Goal: Task Accomplishment & Management: Manage account settings

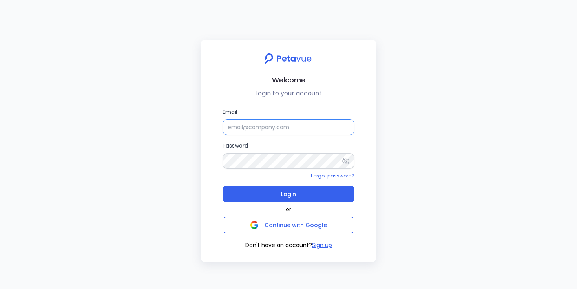
click at [246, 132] on input "Email" at bounding box center [288, 127] width 132 height 16
click at [274, 127] on input "[EMAIL_ADDRESS][DOMAIN_NAME]" at bounding box center [288, 127] width 132 height 16
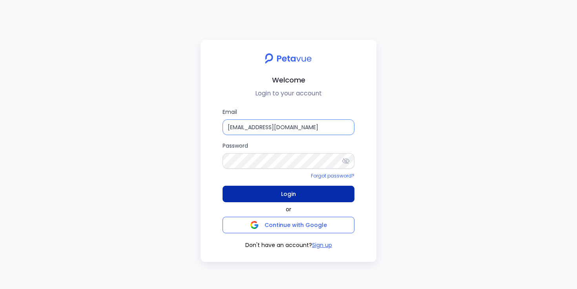
type input "[EMAIL_ADDRESS][DOMAIN_NAME]"
click at [262, 196] on button "Login" at bounding box center [288, 194] width 132 height 16
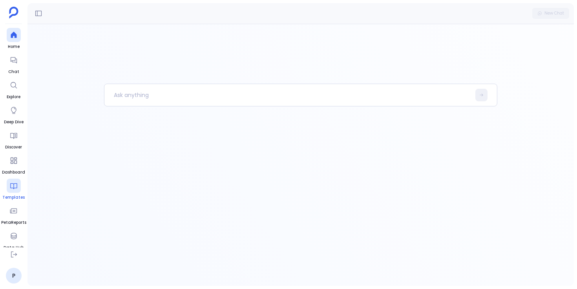
scroll to position [29, 0]
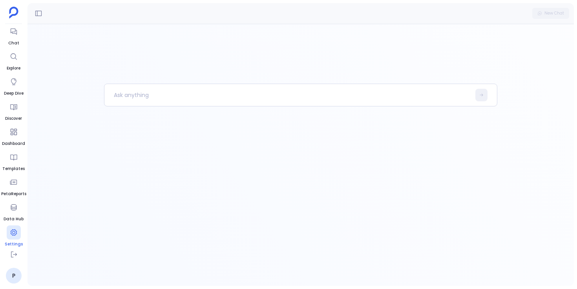
click at [9, 237] on div at bounding box center [14, 232] width 14 height 14
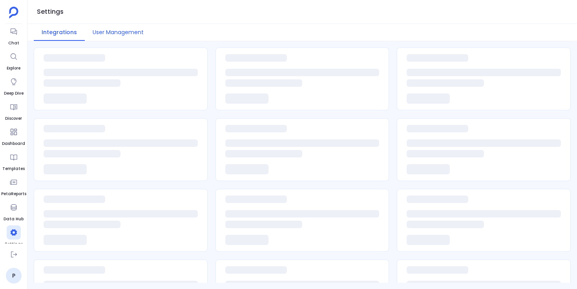
click at [128, 27] on button "User Management" at bounding box center [118, 32] width 67 height 17
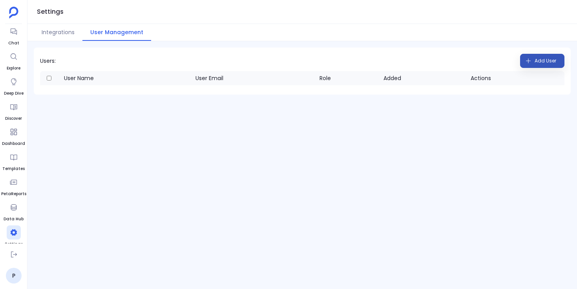
click at [532, 60] on button "Add User" at bounding box center [542, 61] width 44 height 14
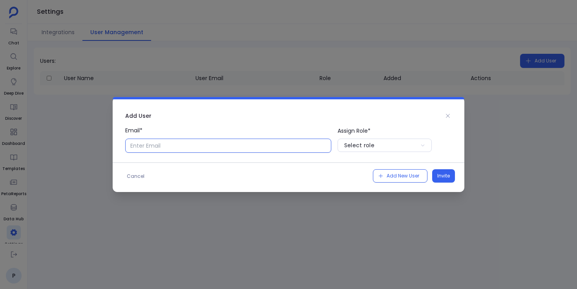
click at [178, 149] on input "Email*" at bounding box center [228, 145] width 206 height 14
type input "ijasnahamed+regie@gmail.com"
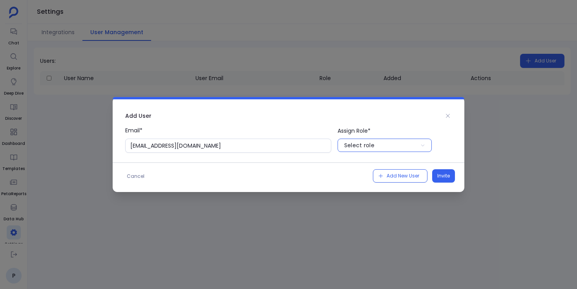
click at [352, 149] on div "Select role" at bounding box center [359, 145] width 30 height 8
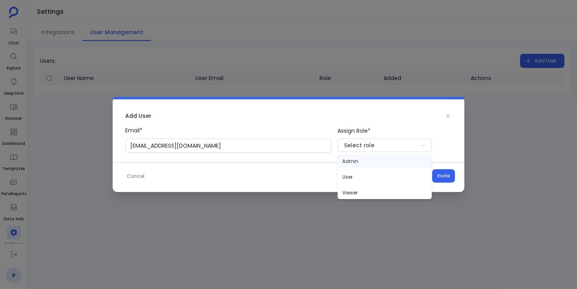
click at [358, 162] on p "Admin" at bounding box center [384, 161] width 94 height 13
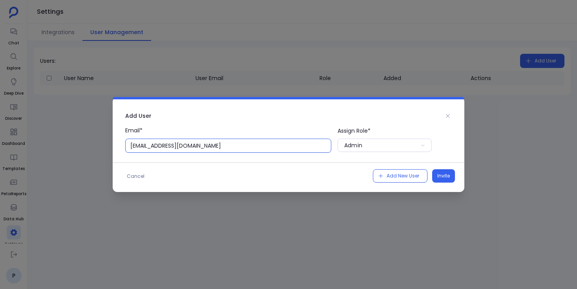
click at [228, 144] on input "ijasnahamed+regie@gmail.com" at bounding box center [228, 145] width 206 height 14
click at [446, 174] on span "Invite" at bounding box center [443, 176] width 13 height 8
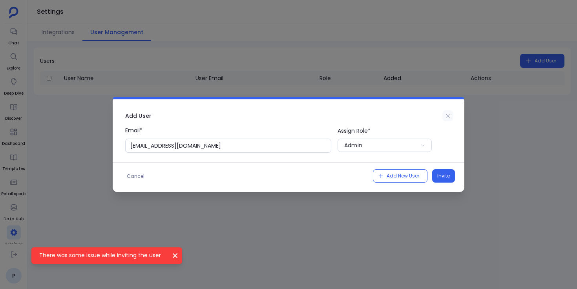
click at [446, 117] on icon at bounding box center [448, 116] width 6 height 6
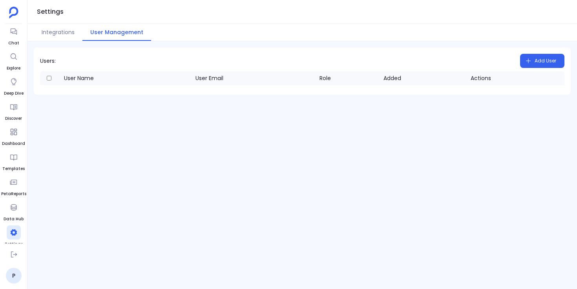
click at [316, 149] on div "Users: Add User User Name User Email Role Added Actions" at bounding box center [301, 165] width 549 height 248
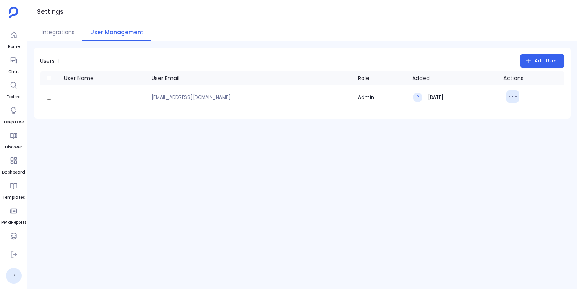
click at [510, 95] on icon "button" at bounding box center [512, 96] width 13 height 13
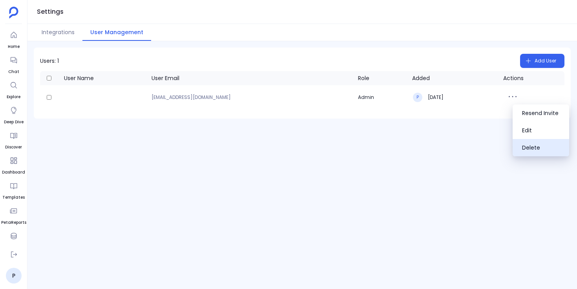
click at [523, 147] on button "Delete" at bounding box center [540, 147] width 56 height 17
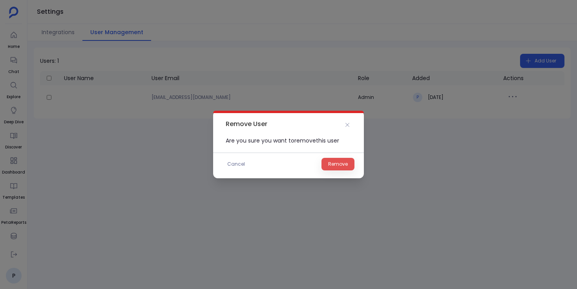
click at [344, 164] on span "Remove" at bounding box center [338, 164] width 20 height 8
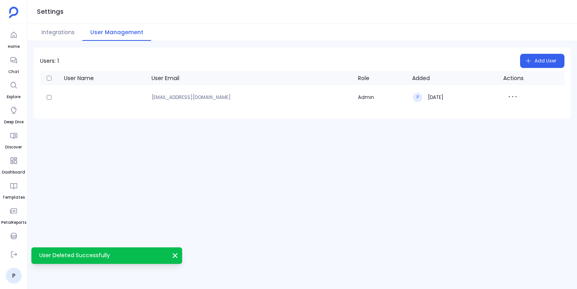
click at [261, 180] on div "Users: 1 Add User User Name User Email Role Added Actions ijasnahamed+regie@gma…" at bounding box center [301, 165] width 549 height 248
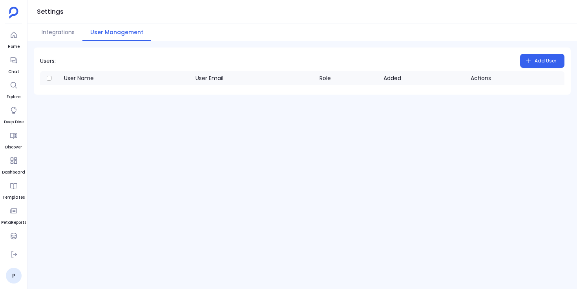
click at [308, 202] on div "Users: Add User User Name User Email Role Added Actions" at bounding box center [301, 165] width 549 height 248
click at [12, 253] on icon at bounding box center [14, 254] width 8 height 8
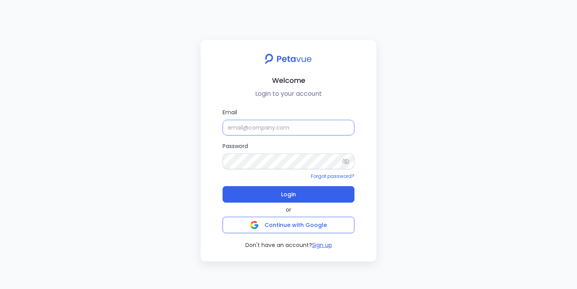
click at [258, 126] on input "Email" at bounding box center [288, 128] width 132 height 16
click at [262, 128] on input "support+snappykraken@petavue.com" at bounding box center [288, 128] width 132 height 16
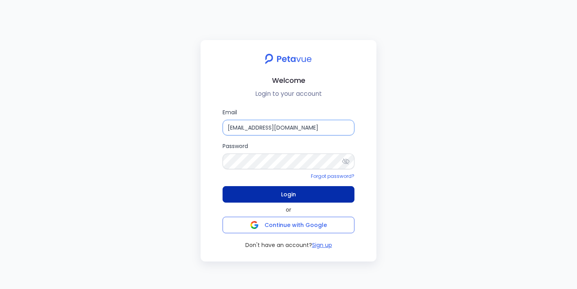
type input "support+regie@petavue.com"
click at [261, 193] on button "Login" at bounding box center [288, 194] width 132 height 16
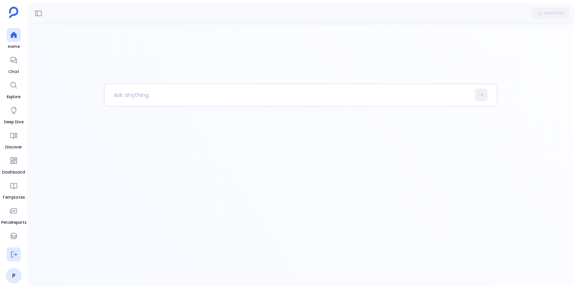
click at [15, 253] on icon at bounding box center [14, 254] width 8 height 8
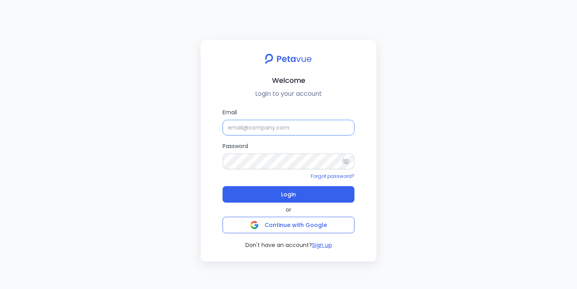
click at [234, 124] on input "Email" at bounding box center [288, 128] width 132 height 16
click at [271, 126] on input "support+snappykraken@petavue.com" at bounding box center [288, 128] width 132 height 16
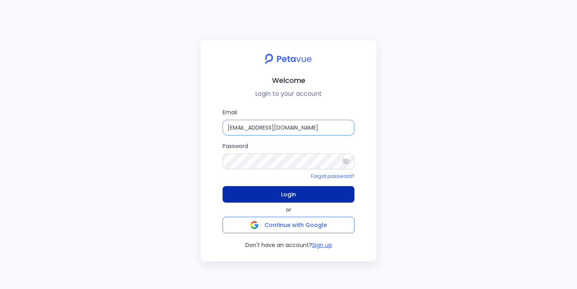
type input "support+regie@petavue.com"
click at [273, 193] on button "Login" at bounding box center [288, 194] width 132 height 16
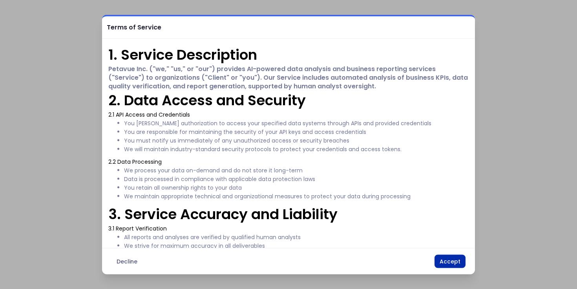
click at [453, 262] on button "Accept" at bounding box center [449, 261] width 31 height 13
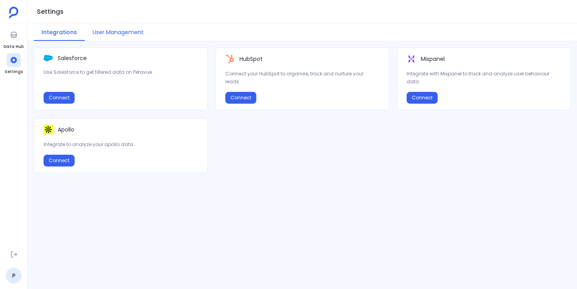
click at [132, 29] on button "User Management" at bounding box center [118, 32] width 67 height 17
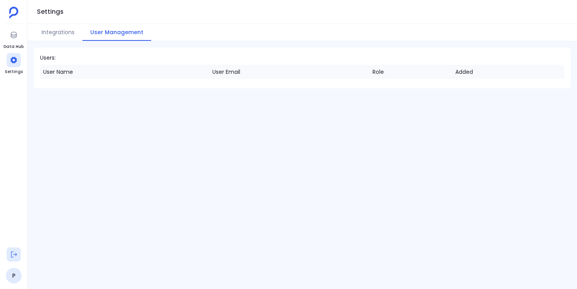
click at [15, 251] on icon at bounding box center [14, 254] width 8 height 8
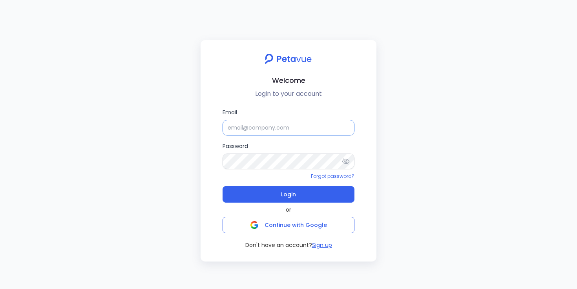
click at [249, 130] on input "Email" at bounding box center [288, 128] width 132 height 16
click at [271, 130] on input "support+snappykraken@petavue.com" at bounding box center [288, 128] width 132 height 16
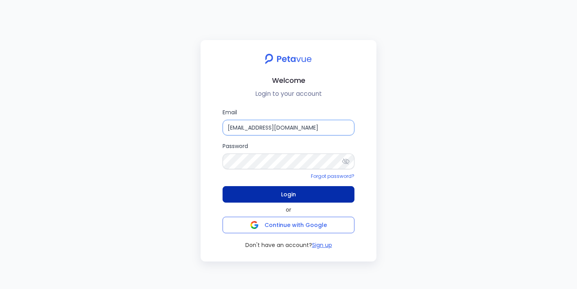
type input "support+regie@petavue.com"
click at [265, 192] on button "Login" at bounding box center [288, 194] width 132 height 16
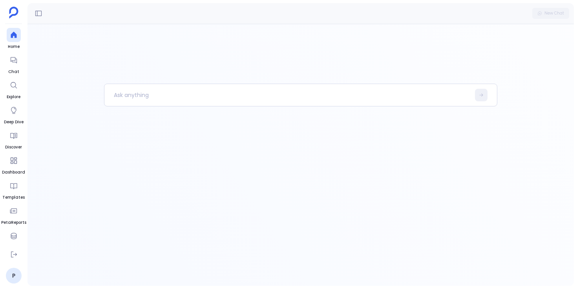
scroll to position [33, 0]
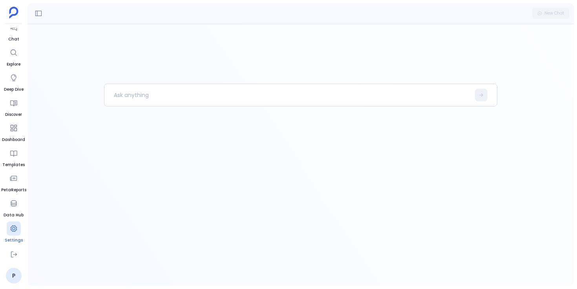
click at [12, 228] on icon at bounding box center [13, 228] width 6 height 6
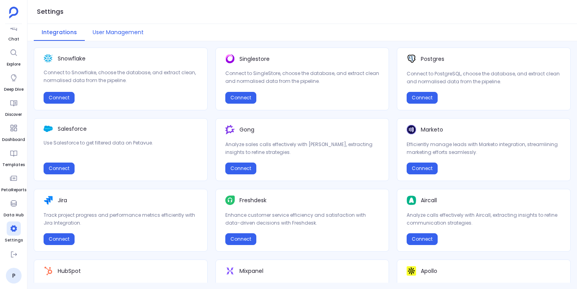
click at [129, 34] on button "User Management" at bounding box center [118, 32] width 67 height 17
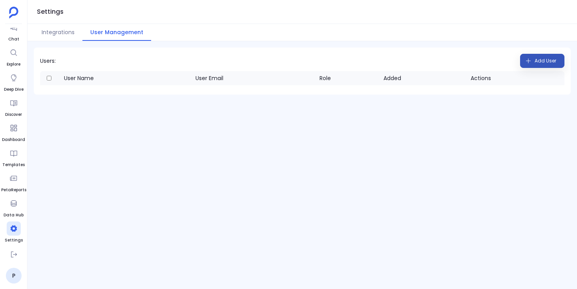
click at [536, 60] on span "Add User" at bounding box center [545, 61] width 22 height 13
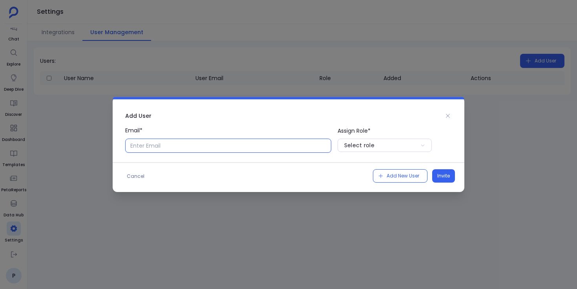
click at [252, 144] on input "Email*" at bounding box center [228, 145] width 206 height 14
type input "ijasnahamed+regie@gmail.com"
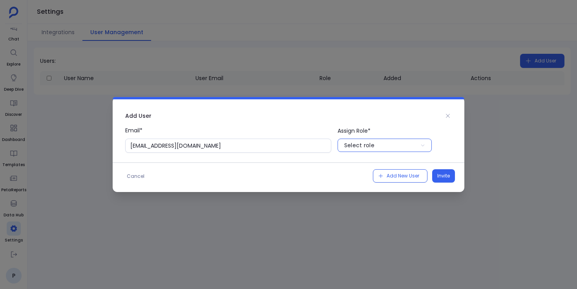
click at [367, 147] on div "Select role" at bounding box center [359, 145] width 30 height 8
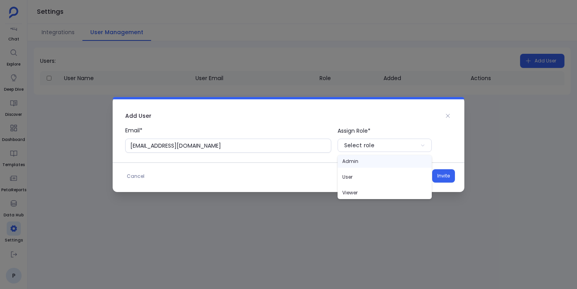
click at [366, 162] on p "Admin" at bounding box center [384, 161] width 94 height 13
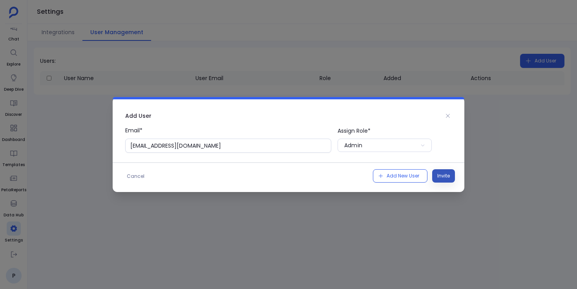
click at [444, 175] on span "Invite" at bounding box center [443, 176] width 13 height 8
click at [450, 114] on icon at bounding box center [448, 116] width 6 height 6
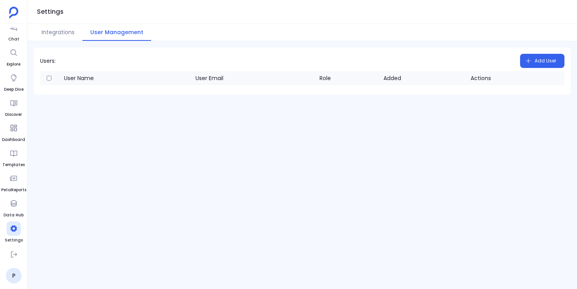
click at [362, 153] on div "Users: Add User User Name User Email Role Added Actions" at bounding box center [301, 165] width 549 height 248
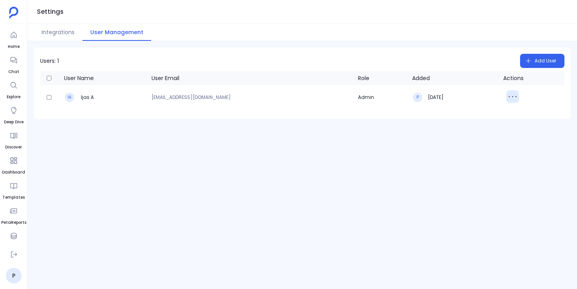
click at [512, 96] on icon "button" at bounding box center [512, 96] width 13 height 13
click at [522, 128] on button "Delete" at bounding box center [540, 130] width 56 height 17
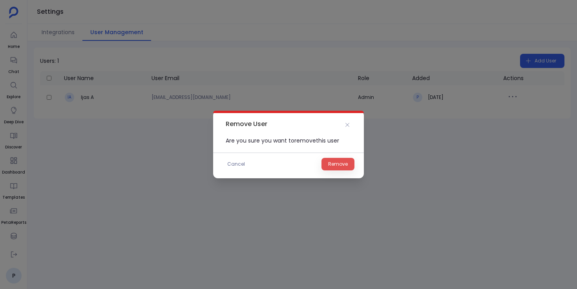
click at [338, 163] on span "Remove" at bounding box center [338, 164] width 20 height 8
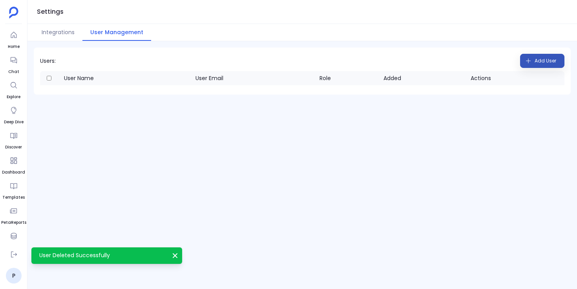
click at [545, 64] on span "Add User" at bounding box center [545, 61] width 22 height 13
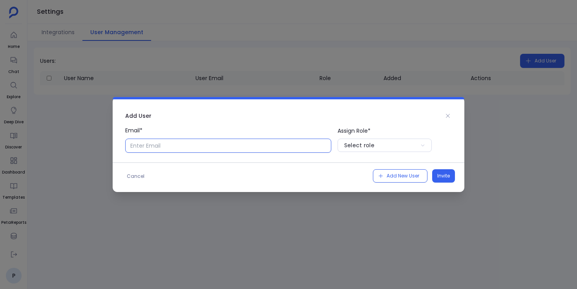
click at [244, 151] on input "Email*" at bounding box center [228, 145] width 206 height 14
paste input "James@regie.ai"
type input "[PERSON_NAME][EMAIL_ADDRESS]"
click at [403, 143] on button "Select role" at bounding box center [384, 144] width 94 height 13
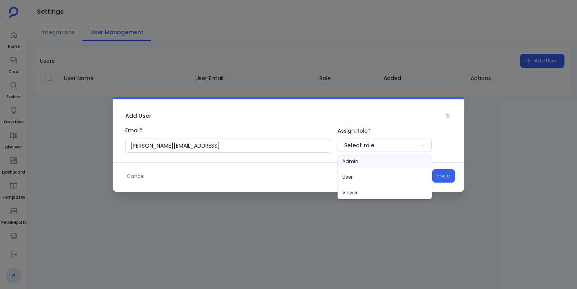
click at [382, 161] on p "Admin" at bounding box center [384, 161] width 94 height 13
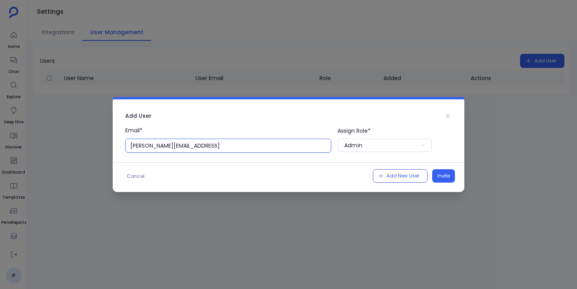
click at [305, 147] on input "[PERSON_NAME][EMAIL_ADDRESS]" at bounding box center [228, 145] width 206 height 14
click at [441, 175] on span "Invite" at bounding box center [443, 176] width 13 height 8
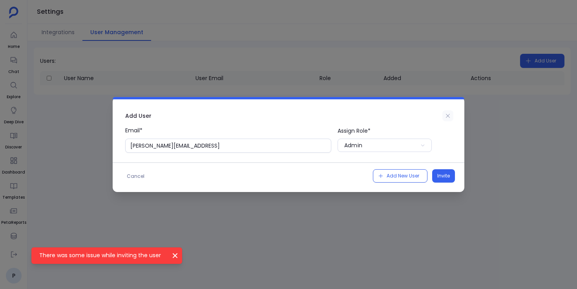
click at [450, 113] on icon at bounding box center [448, 116] width 6 height 6
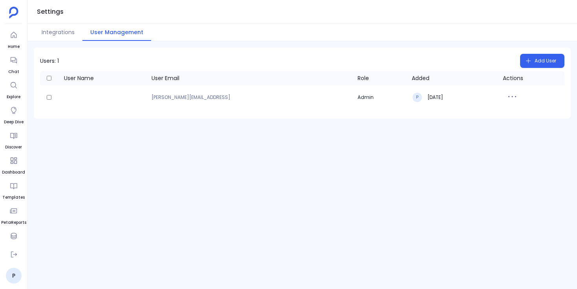
click at [237, 178] on div "Users: 1 Add User User Name User Email Role Added Actions [PERSON_NAME][EMAIL_A…" at bounding box center [301, 165] width 549 height 248
click at [15, 254] on icon at bounding box center [14, 254] width 6 height 6
